Goal: Download file/media

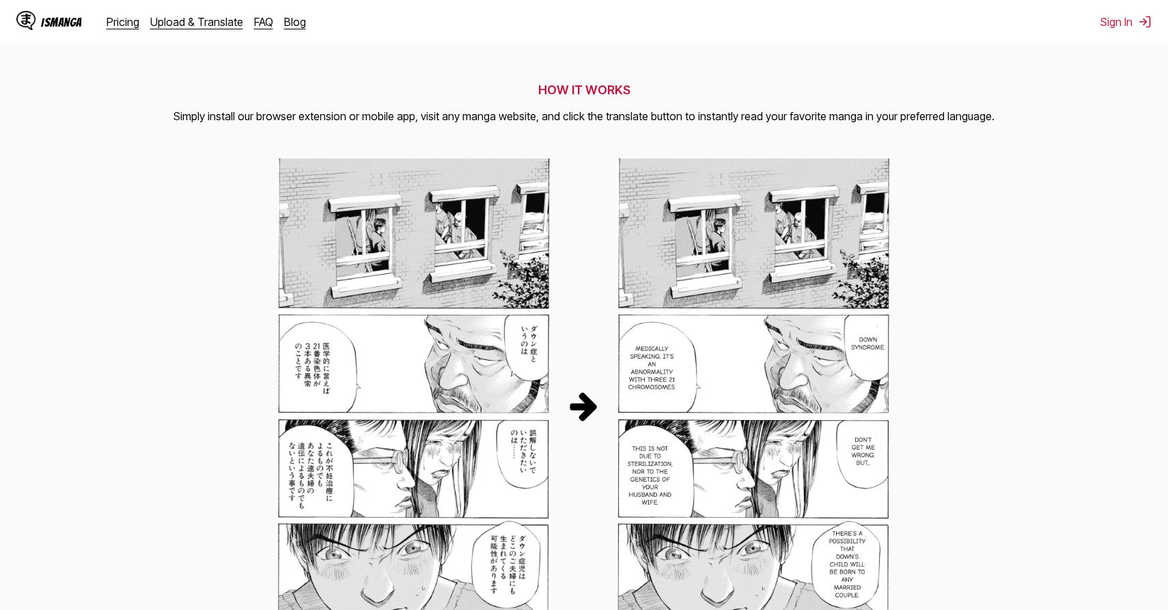
scroll to position [550, 0]
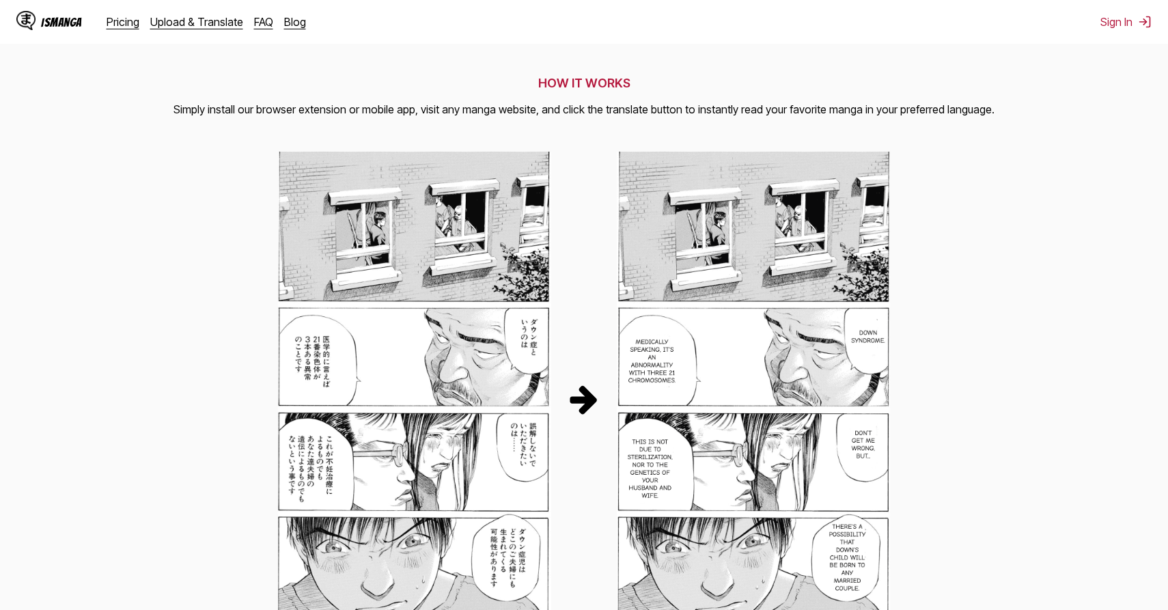
click at [536, 309] on img at bounding box center [414, 399] width 273 height 494
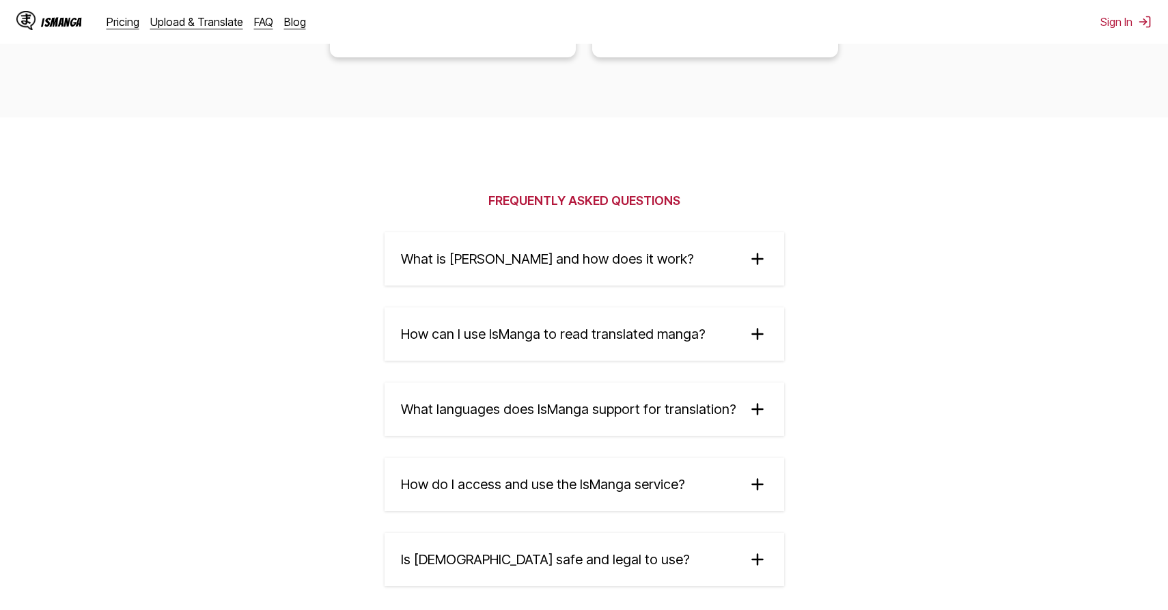
scroll to position [2161, 0]
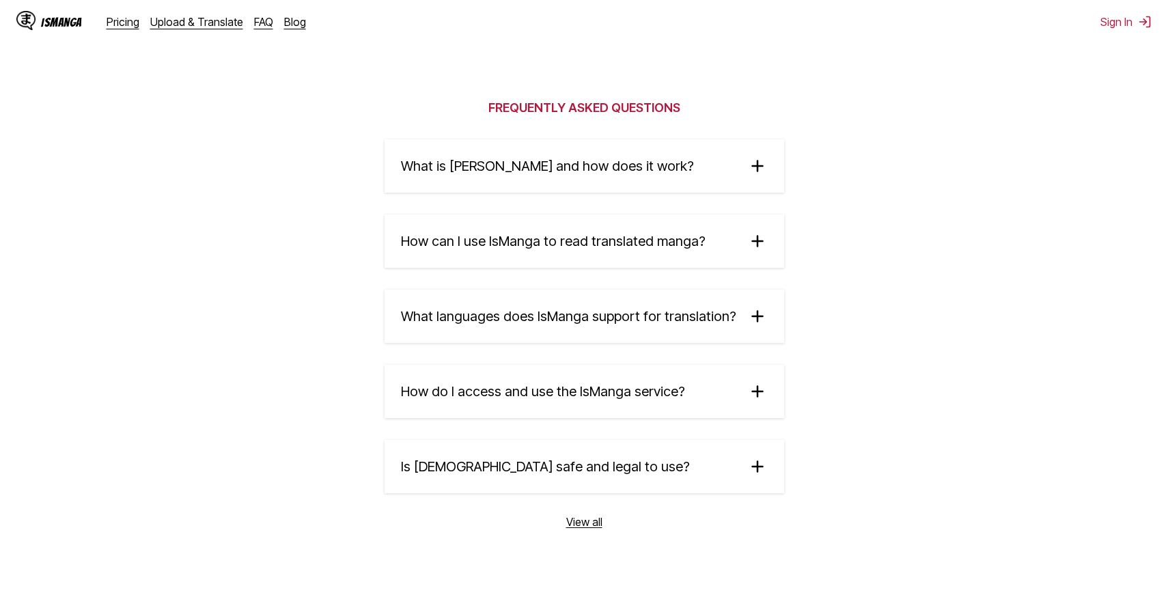
click at [621, 324] on span "What languages does IsManga support for translation?" at bounding box center [568, 316] width 335 height 16
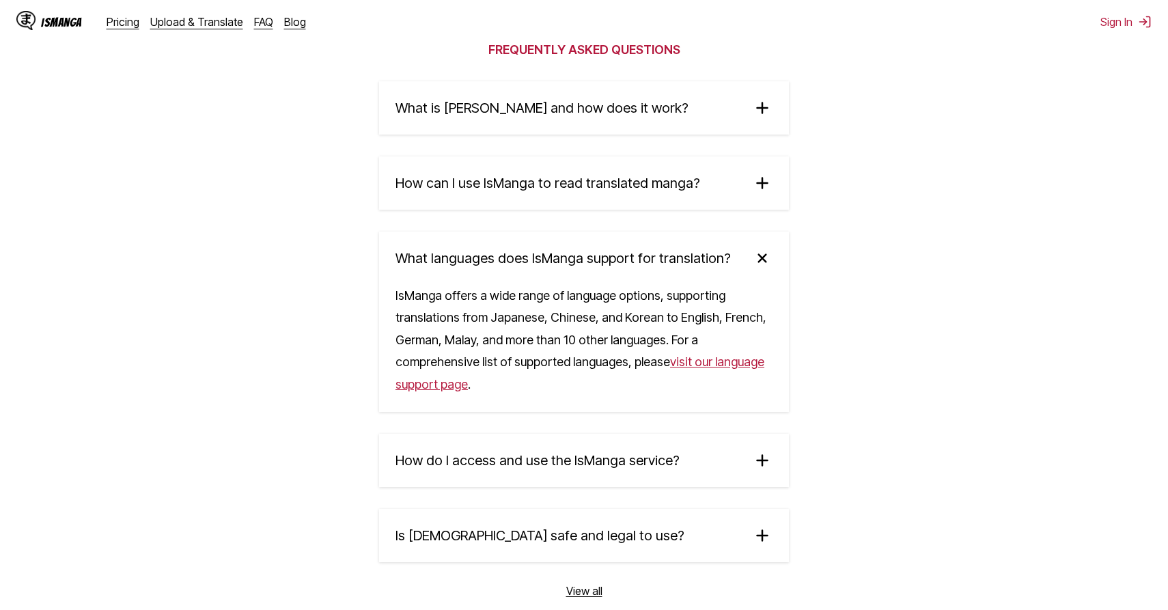
scroll to position [2248, 0]
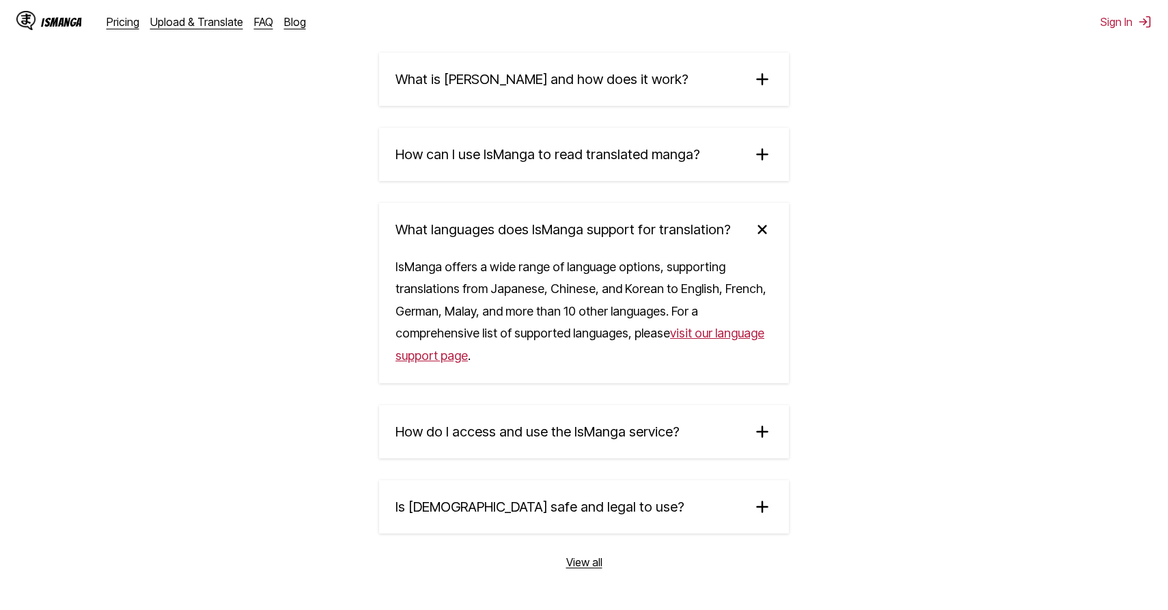
click at [695, 453] on summary "How do I access and use the IsManga service?" at bounding box center [584, 431] width 410 height 53
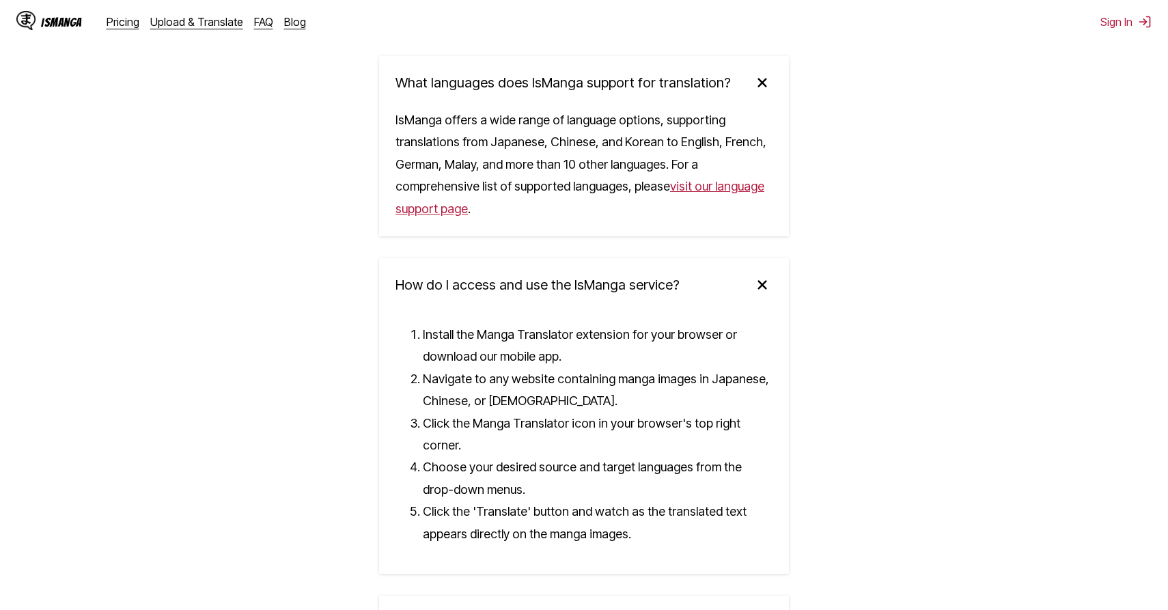
scroll to position [2613, 0]
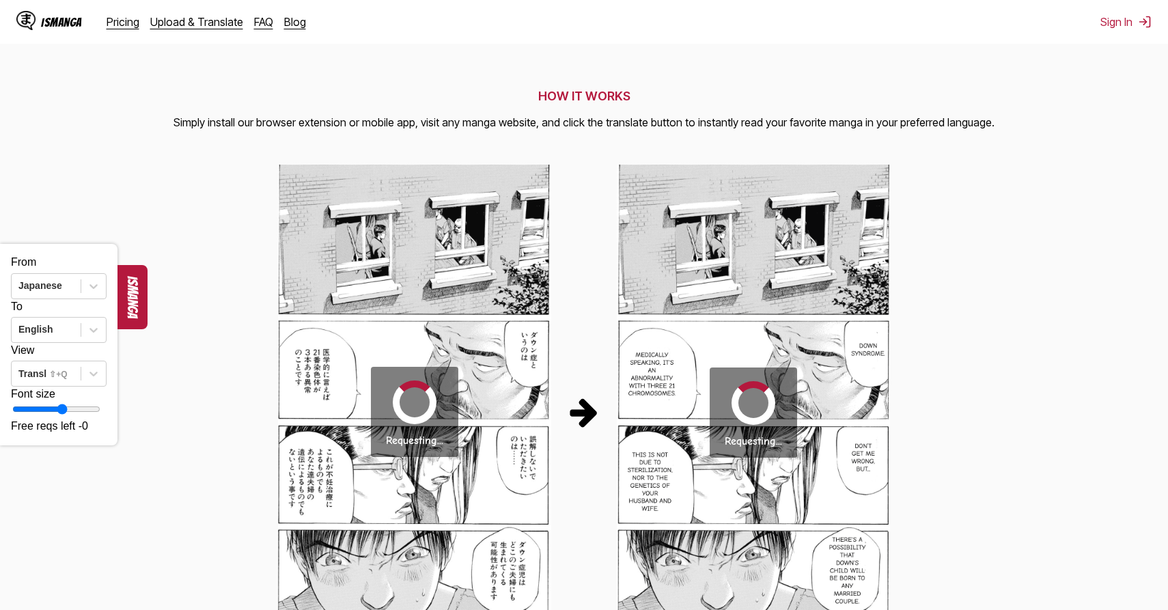
scroll to position [628, 0]
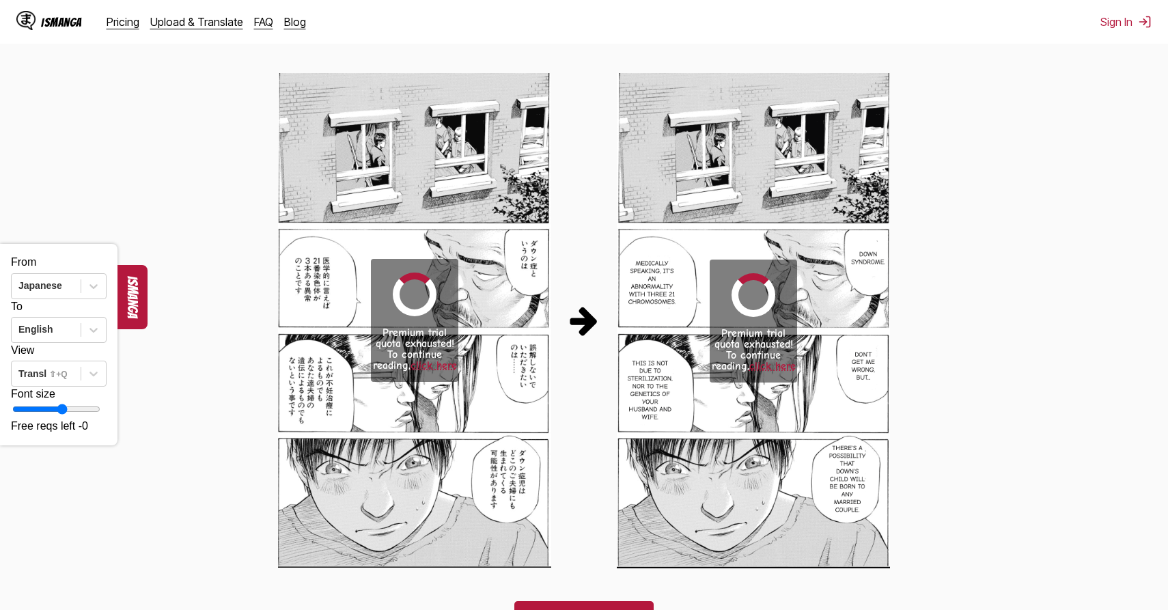
click at [443, 369] on link "click here" at bounding box center [433, 365] width 46 height 12
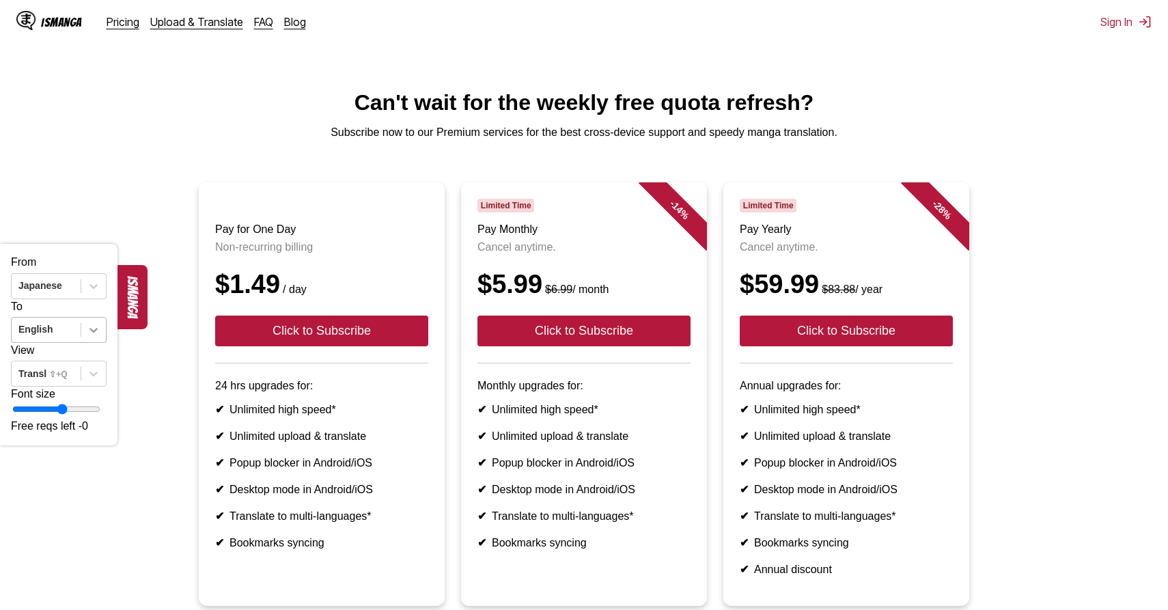
click at [96, 337] on icon at bounding box center [94, 330] width 14 height 14
click at [25, 340] on icon at bounding box center [19, 344] width 14 height 14
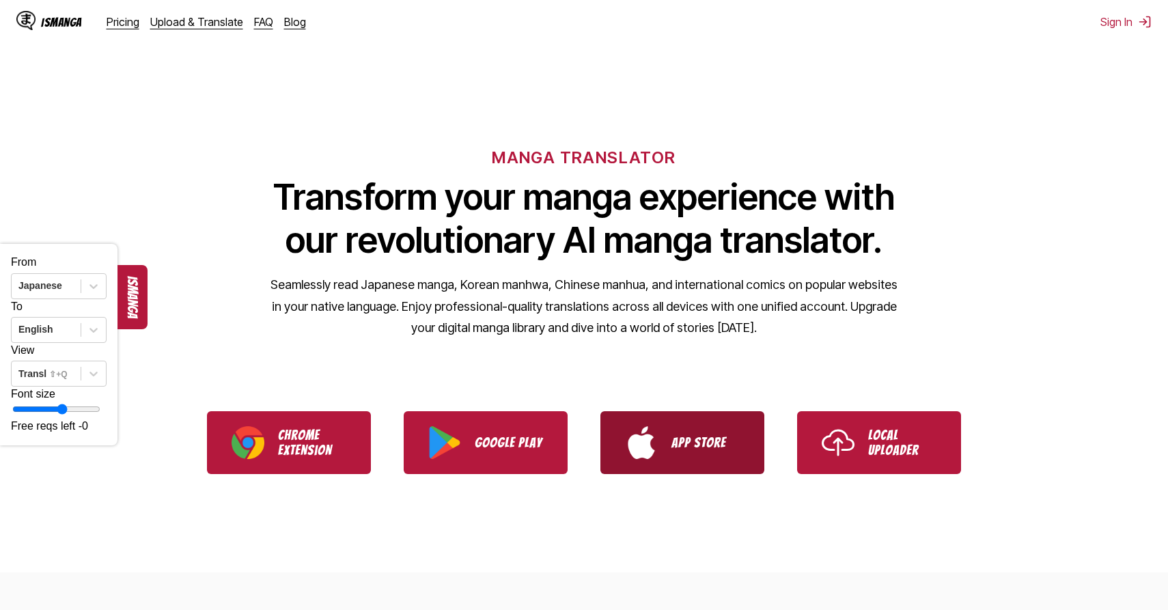
click at [677, 443] on p "App Store" at bounding box center [705, 442] width 68 height 15
